Goal: Task Accomplishment & Management: Use online tool/utility

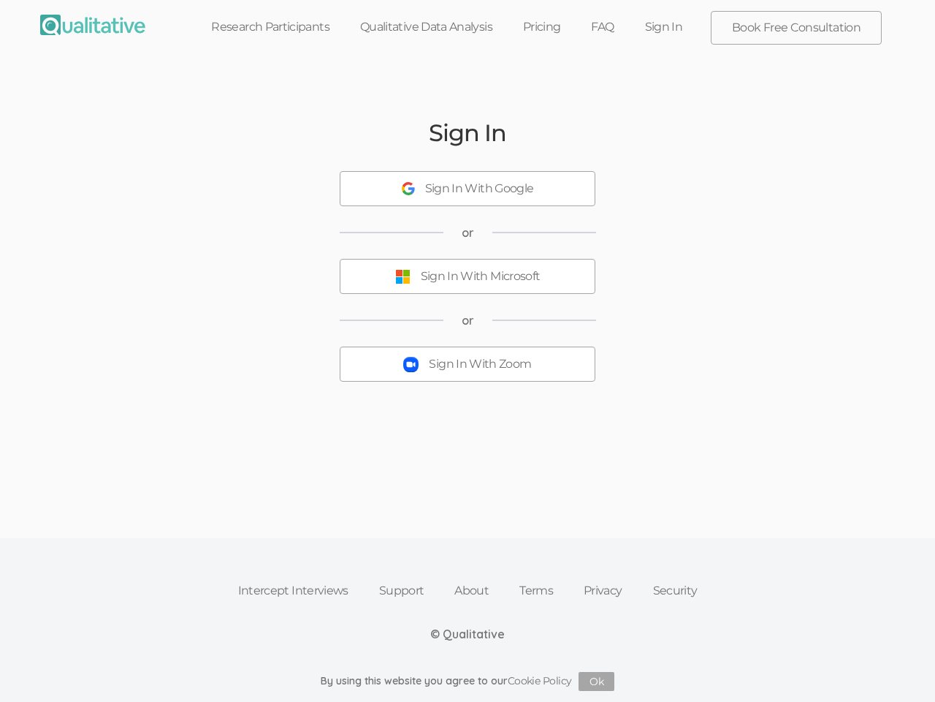
click at [468, 351] on button "Sign In With Zoom" at bounding box center [468, 363] width 256 height 35
click at [468, 189] on div "Sign In With Google" at bounding box center [479, 189] width 109 height 17
click at [468, 276] on div "Sign In With Microsoft" at bounding box center [481, 276] width 120 height 17
click at [597, 681] on button "Ok" at bounding box center [597, 681] width 36 height 19
